Goal: Task Accomplishment & Management: Manage account settings

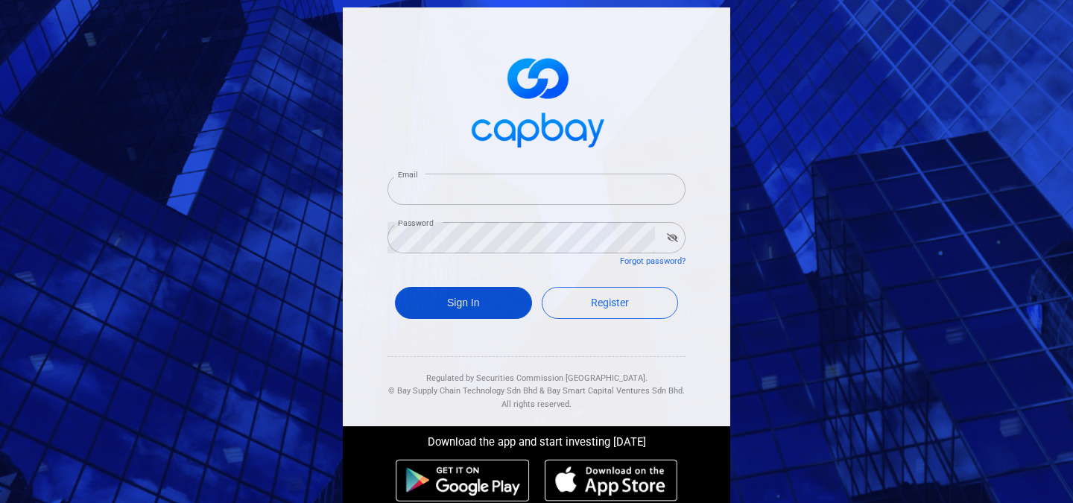
type input "[EMAIL_ADDRESS][DOMAIN_NAME]"
click at [444, 306] on button "Sign In" at bounding box center [463, 303] width 137 height 32
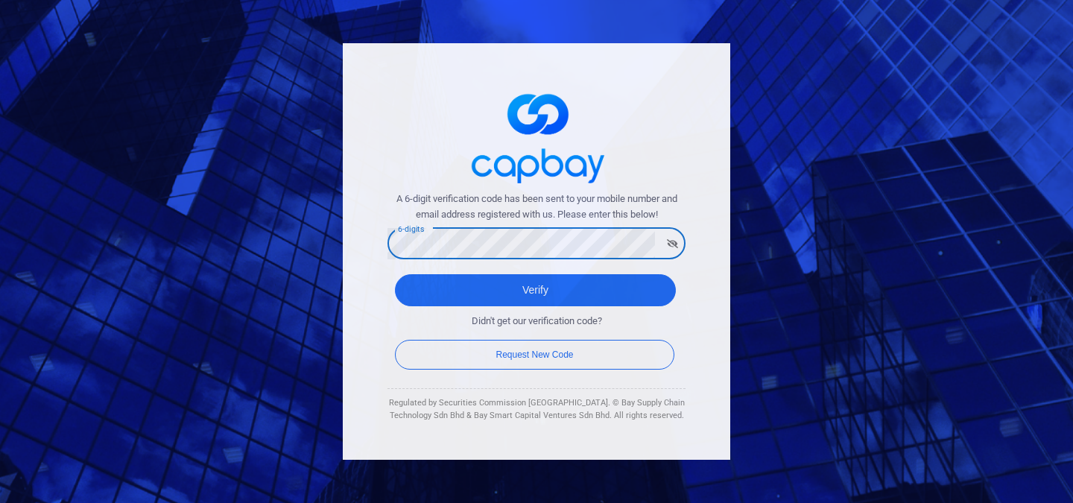
click at [395, 274] on button "Verify" at bounding box center [535, 290] width 281 height 32
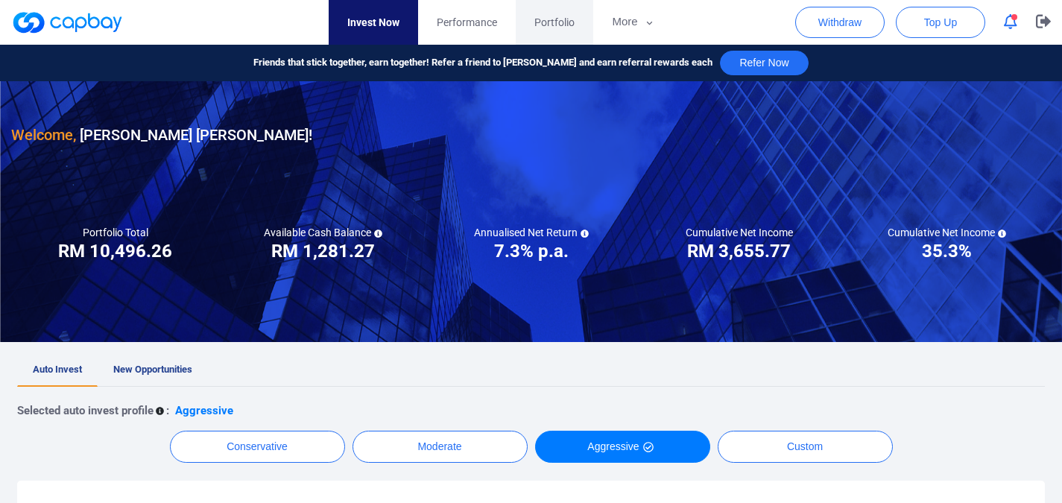
click at [563, 22] on span "Portfolio" at bounding box center [555, 22] width 40 height 16
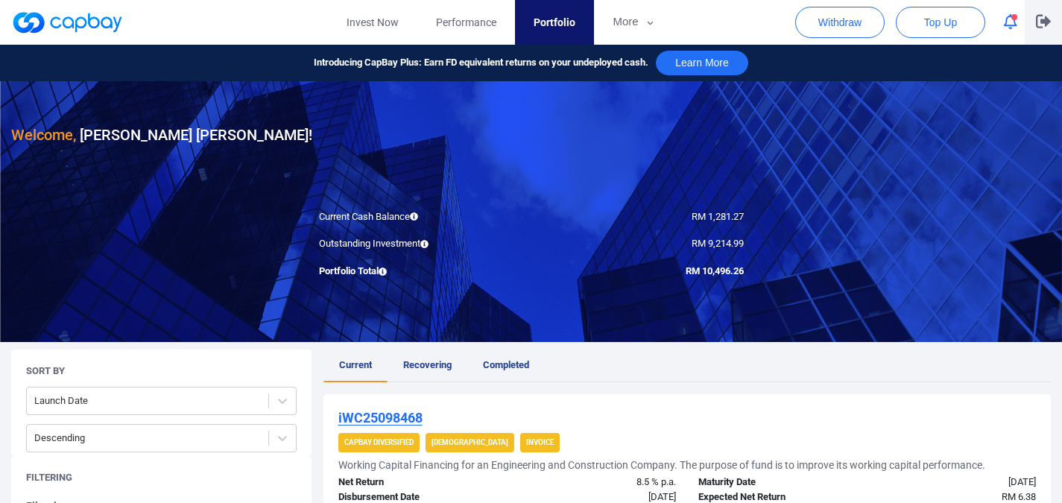
click at [1044, 19] on icon "button" at bounding box center [1043, 21] width 15 height 14
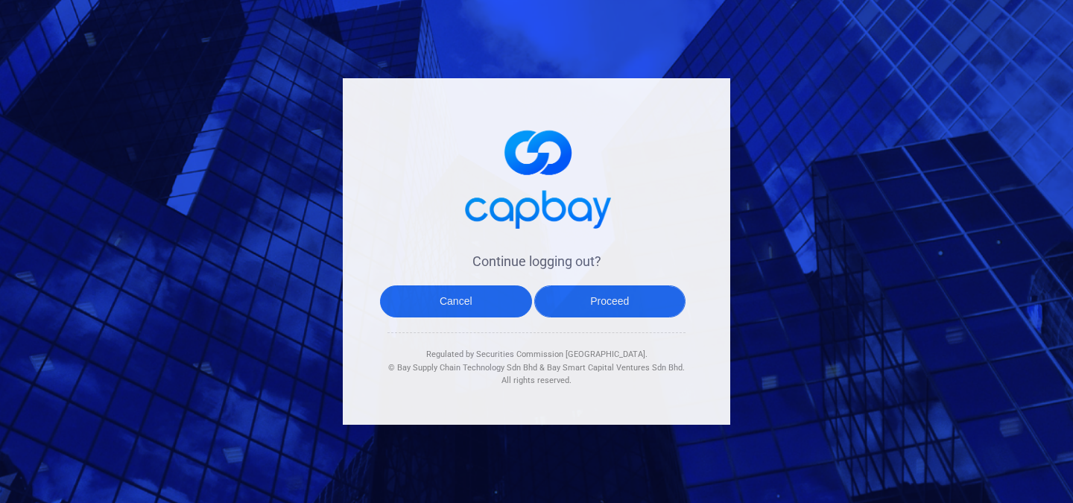
click at [612, 309] on button "Proceed" at bounding box center [611, 302] width 152 height 32
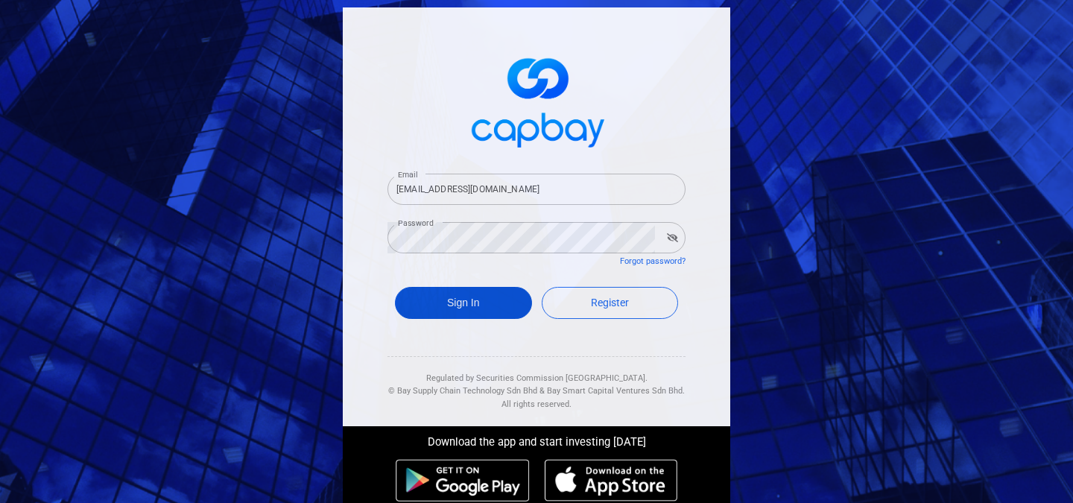
click at [476, 304] on button "Sign In" at bounding box center [463, 303] width 137 height 32
